Goal: Task Accomplishment & Management: Manage account settings

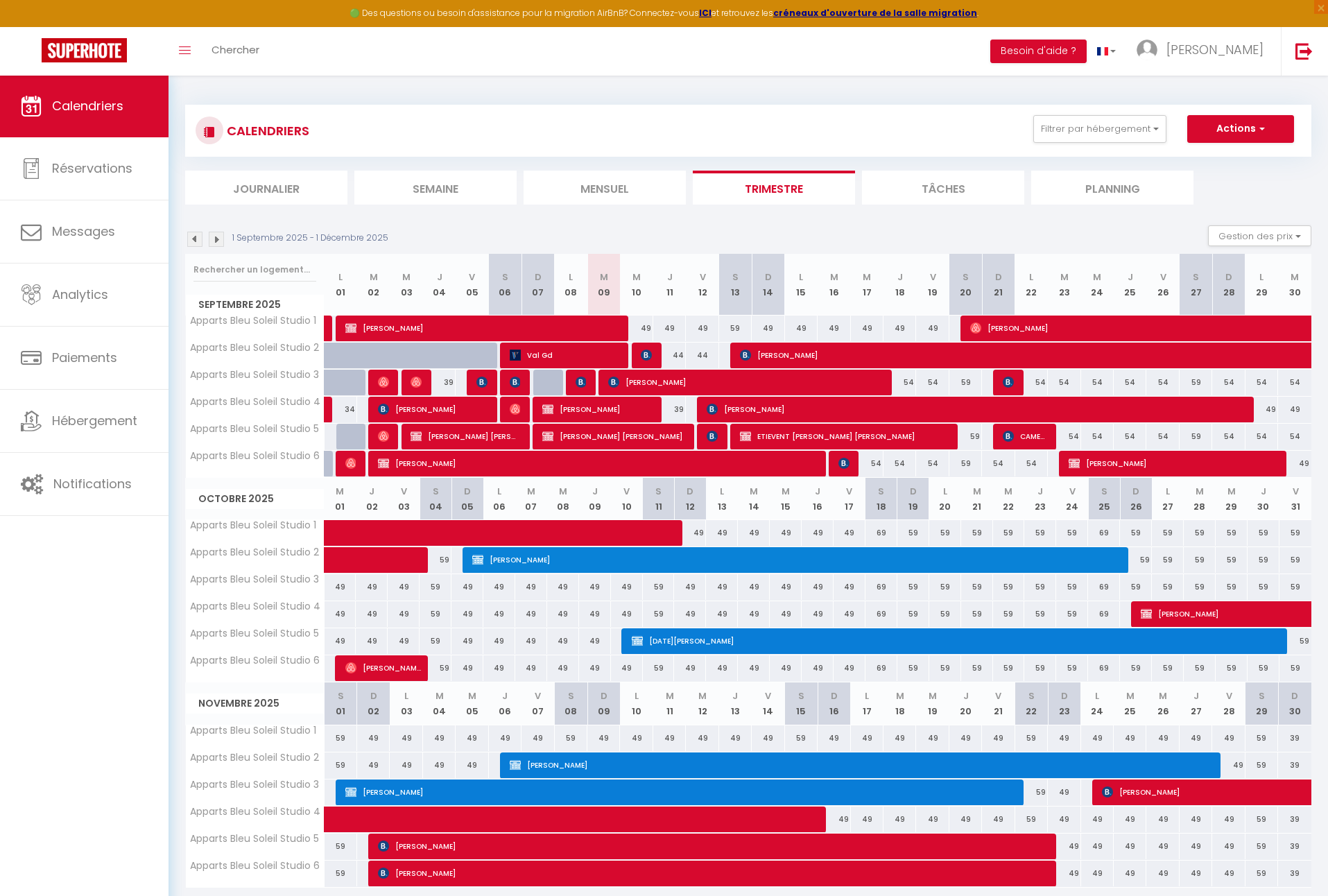
click at [647, 328] on div "49" at bounding box center [636, 328] width 33 height 25
type input "49"
type input "Mer 10 Septembre 2025"
type input "Jeu 11 Septembre 2025"
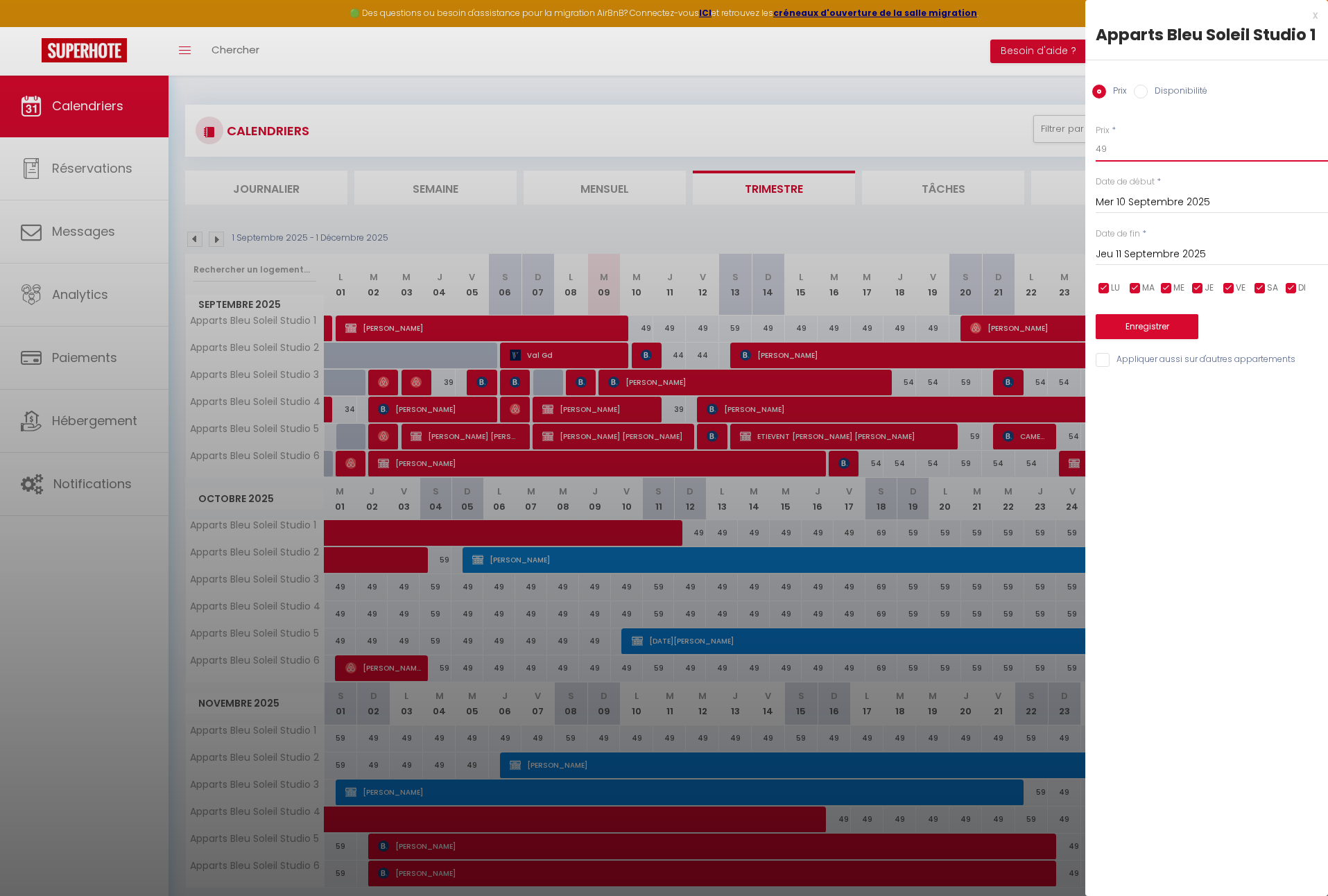
click at [1121, 150] on input "49" at bounding box center [1212, 149] width 232 height 25
type input "44"
click at [1118, 257] on input "Jeu 11 Septembre 2025" at bounding box center [1212, 254] width 232 height 18
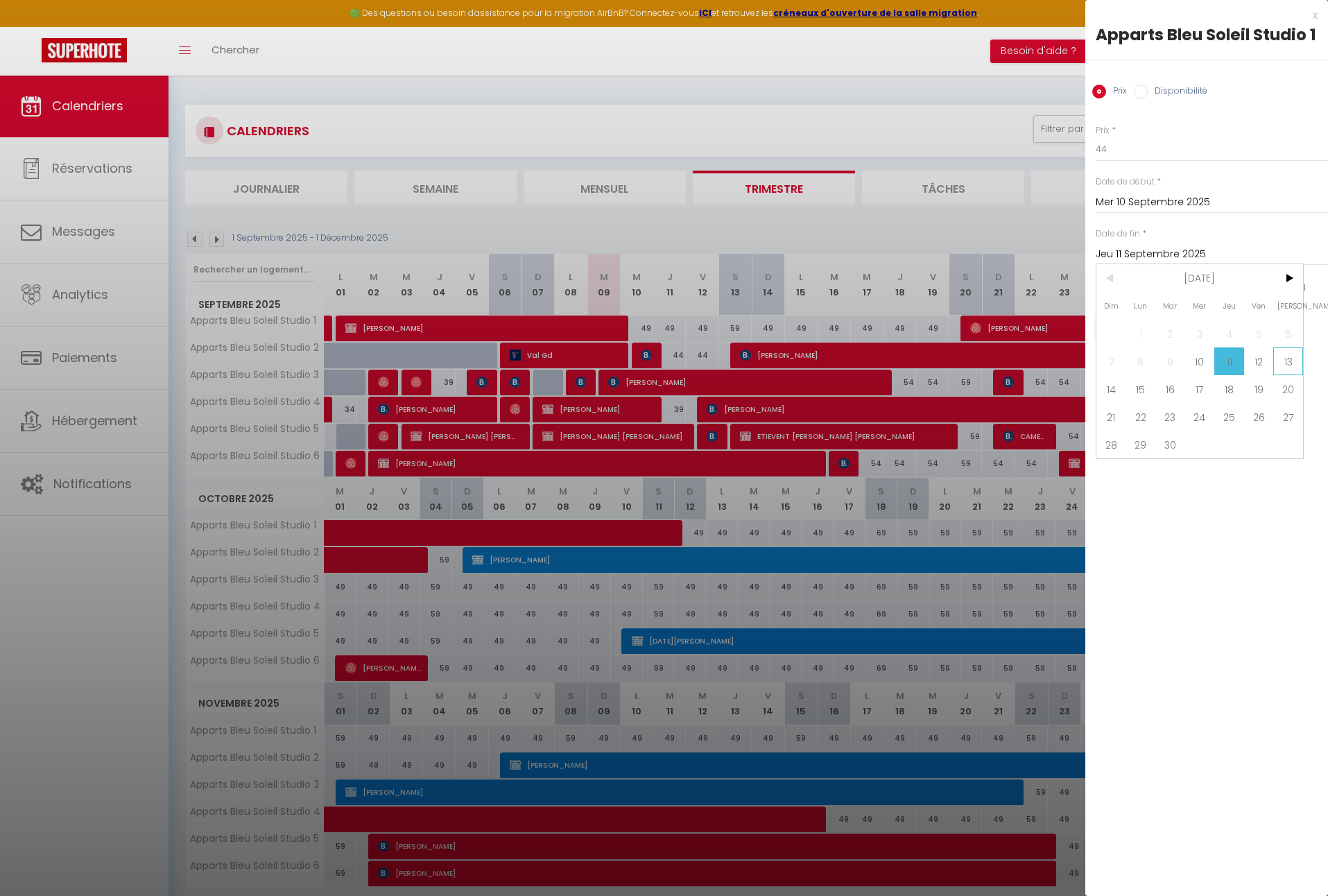
click at [1287, 358] on span "13" at bounding box center [1287, 361] width 29 height 28
click at [1179, 252] on input "Sam 13 Septembre 2025" at bounding box center [1212, 254] width 232 height 18
click at [1293, 391] on span "20" at bounding box center [1287, 389] width 29 height 28
type input "Sam 20 Septembre 2025"
click at [1260, 281] on input "checkbox" at bounding box center [1260, 288] width 14 height 14
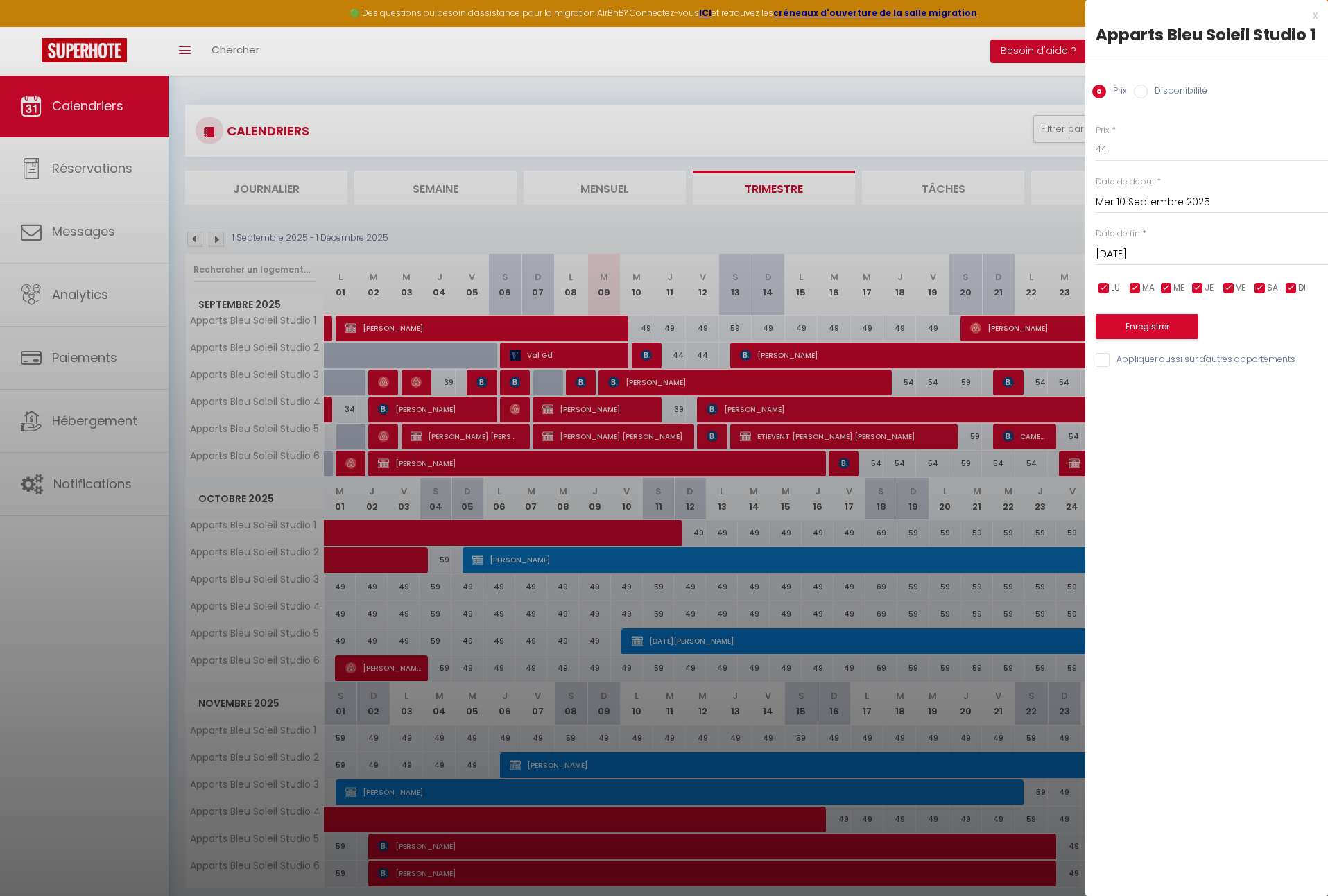
checkbox input "false"
drag, startPoint x: 1157, startPoint y: 324, endPoint x: 1144, endPoint y: 329, distance: 13.9
click at [1155, 325] on button "Enregistrer" at bounding box center [1147, 326] width 103 height 25
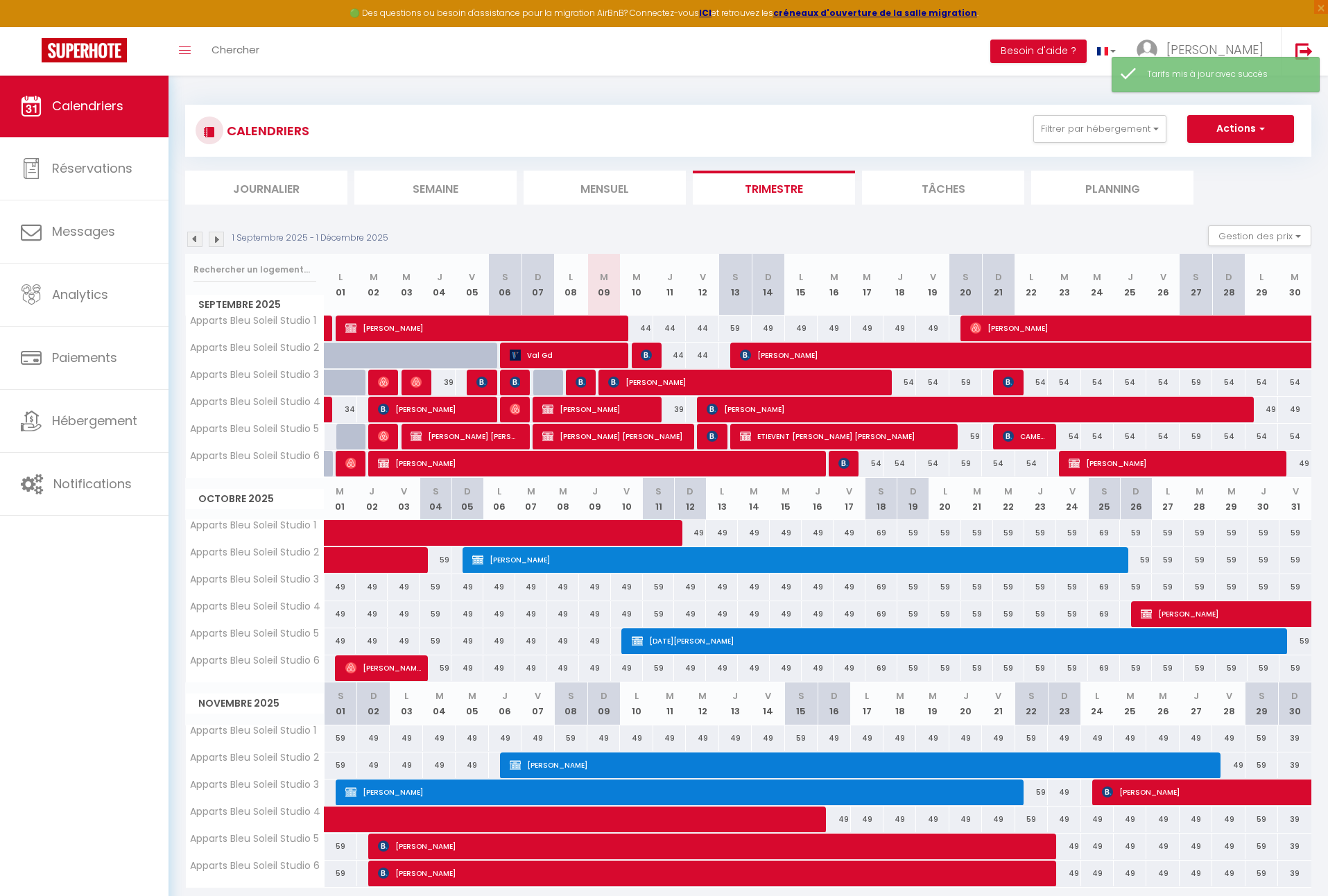
click at [768, 328] on div "49" at bounding box center [767, 328] width 33 height 25
type input "49"
type input "Dim 14 Septembre 2025"
type input "Lun 15 Septembre 2025"
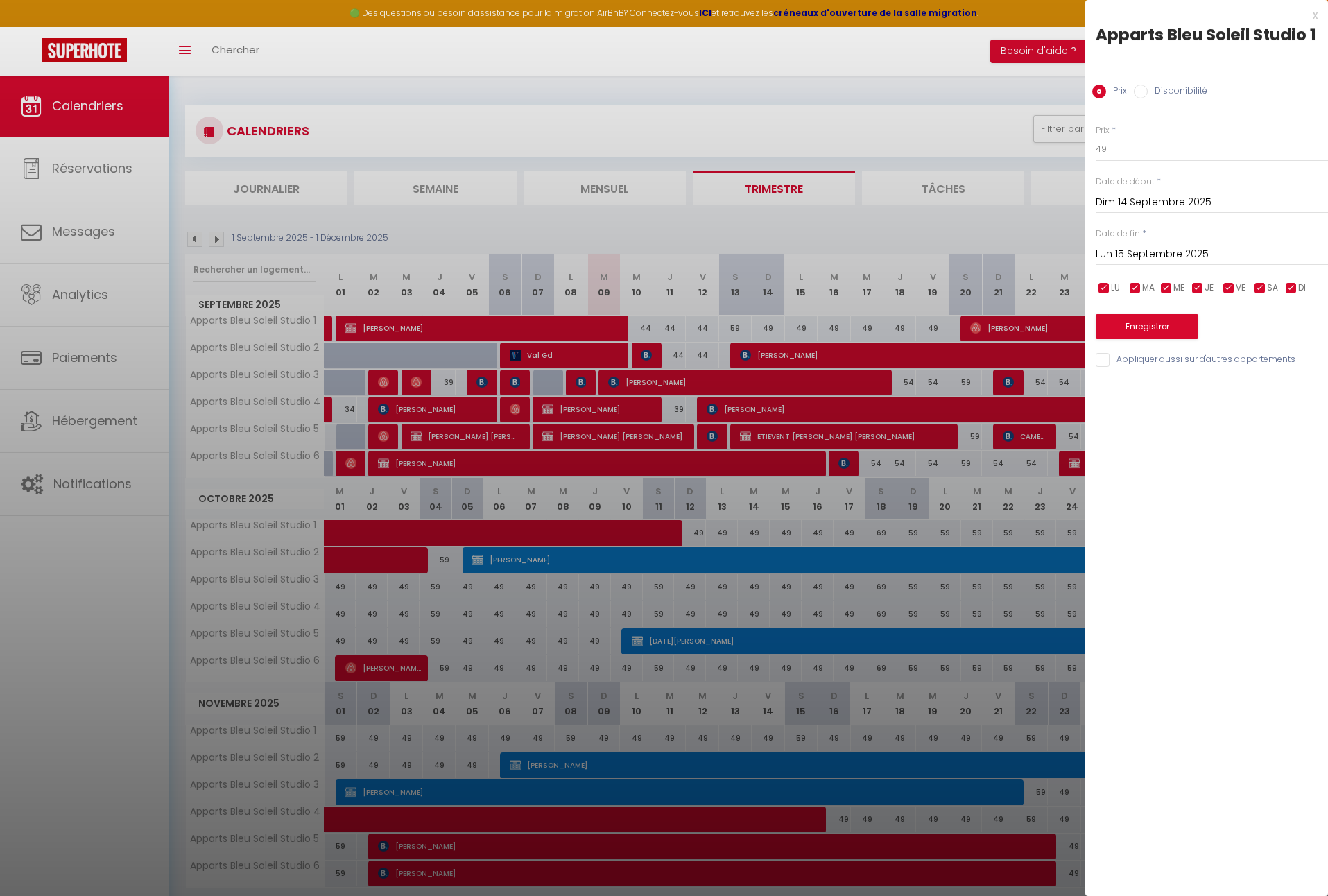
click at [845, 234] on div at bounding box center [664, 448] width 1328 height 896
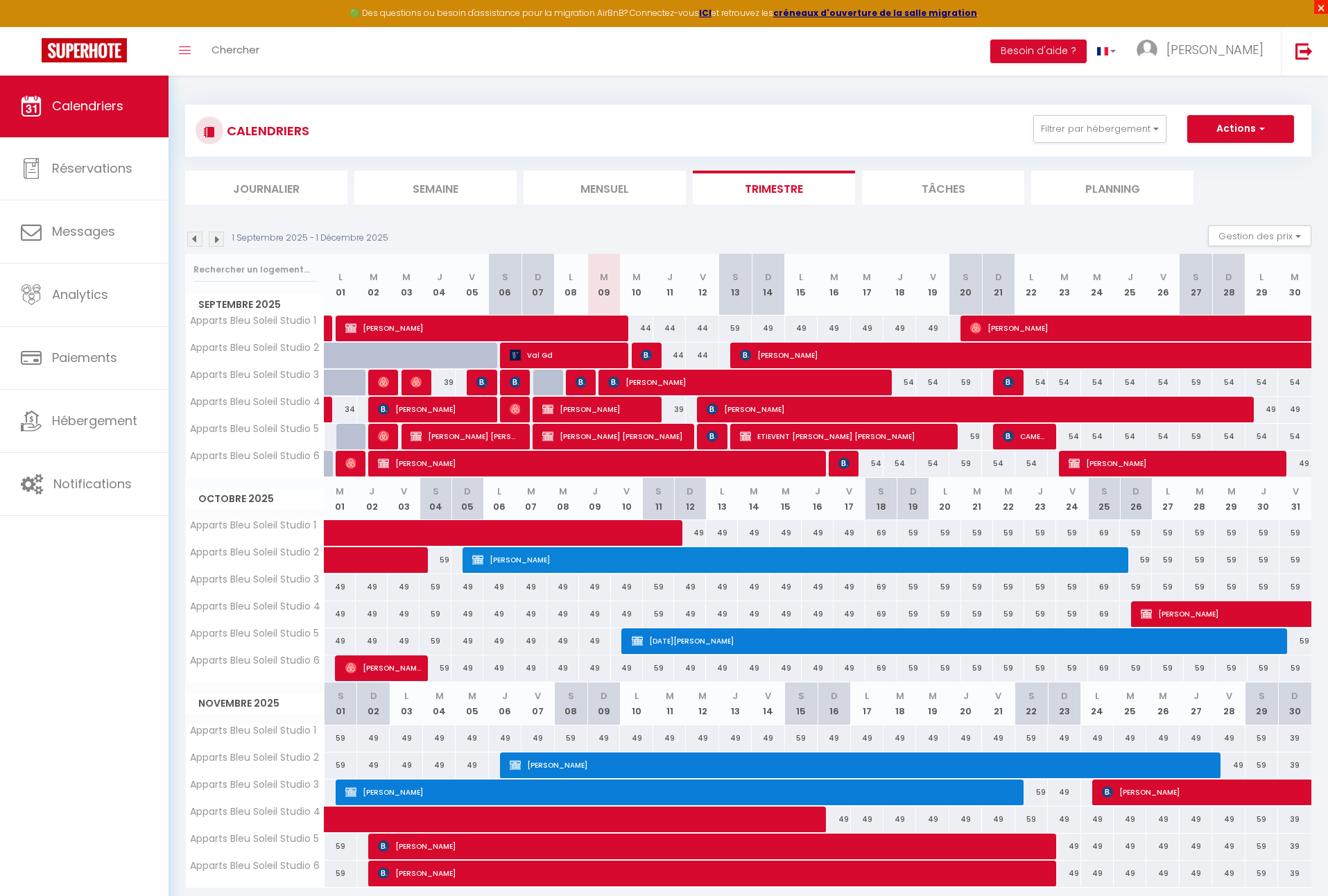
click at [1321, 9] on span "×" at bounding box center [1320, 6] width 14 height 14
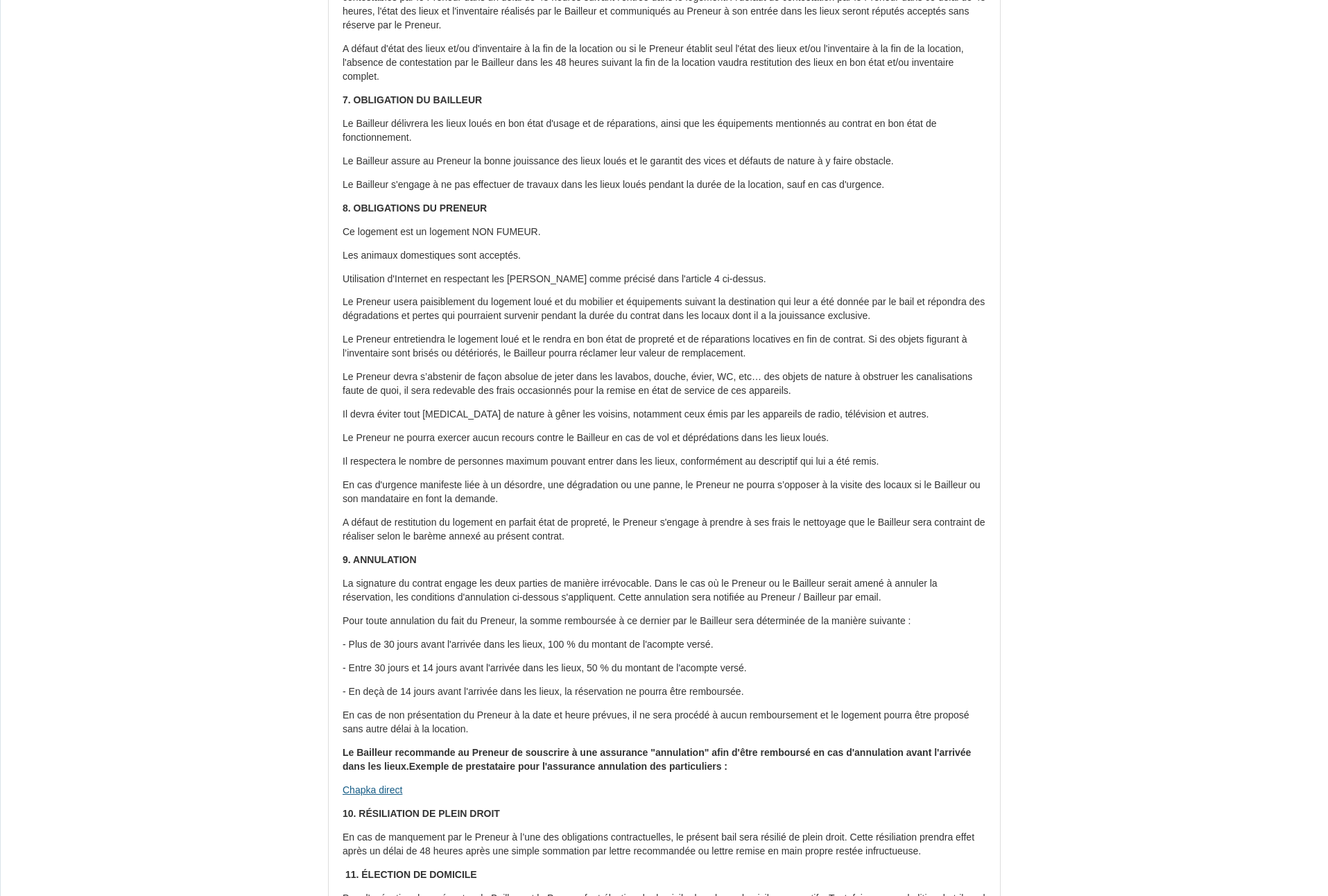
scroll to position [1070, 0]
click at [375, 786] on link "Chapka direct" at bounding box center [372, 792] width 60 height 11
